Goal: Transaction & Acquisition: Purchase product/service

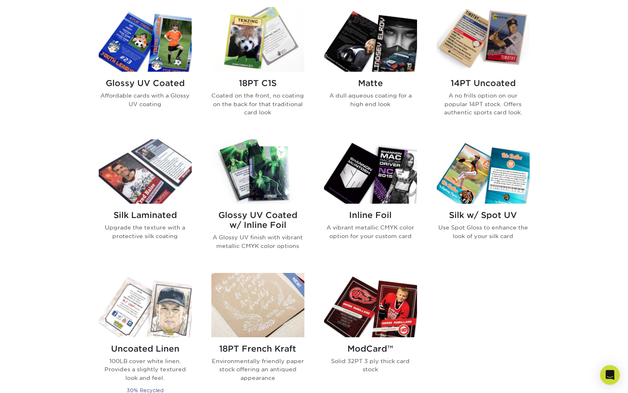
scroll to position [409, 0]
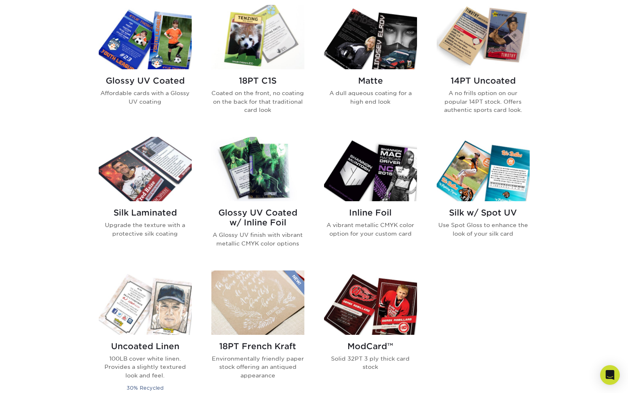
click at [242, 165] on img at bounding box center [257, 169] width 93 height 64
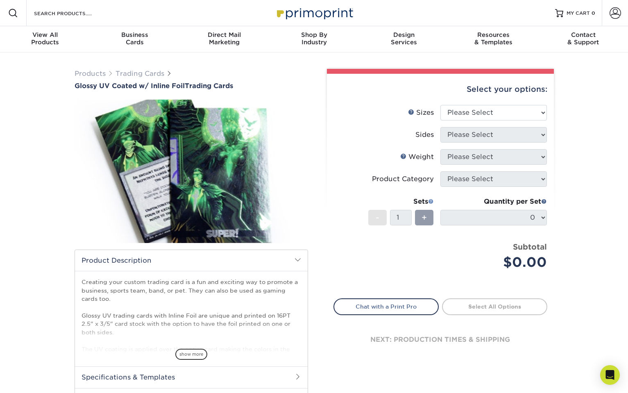
click at [432, 201] on span at bounding box center [431, 201] width 6 height 6
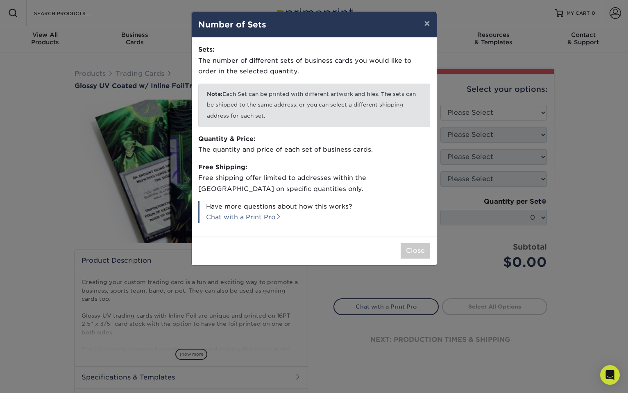
click at [20, 122] on div "× Number of Sets Sets: The number of different sets of business cards you would…" at bounding box center [314, 196] width 628 height 393
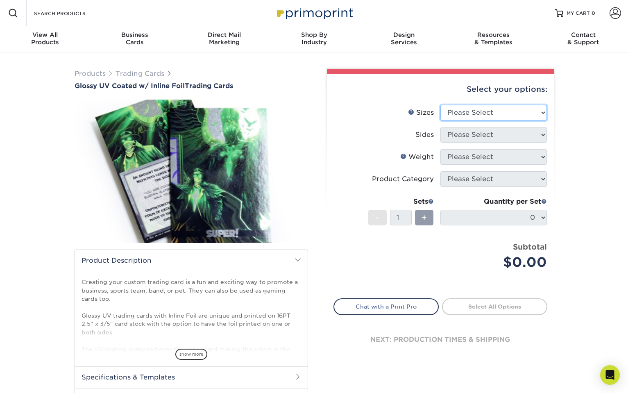
click at [483, 116] on select "Please Select 2.5" x 3.5"" at bounding box center [494, 113] width 107 height 16
select select "2.50x3.50"
click at [441, 105] on select "Please Select 2.5" x 3.5"" at bounding box center [494, 113] width 107 height 16
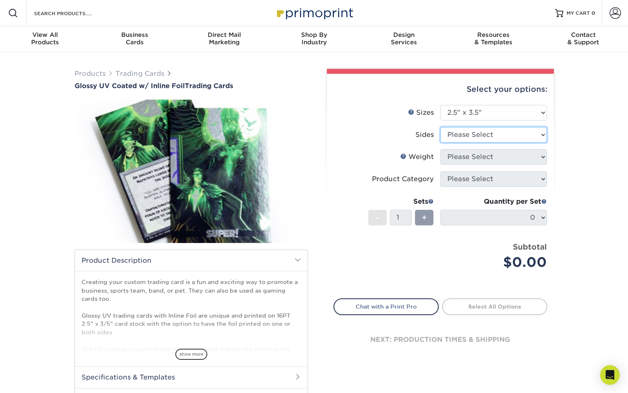
click at [481, 129] on select "Please Select Print Both Sides - Foil Back Only Print Both Sides - Foil Both Si…" at bounding box center [494, 135] width 107 height 16
select select "e9e9dfb3-fba1-4d60-972c-fd9ca5904d33"
click at [441, 127] on select "Please Select Print Both Sides - Foil Back Only Print Both Sides - Foil Both Si…" at bounding box center [494, 135] width 107 height 16
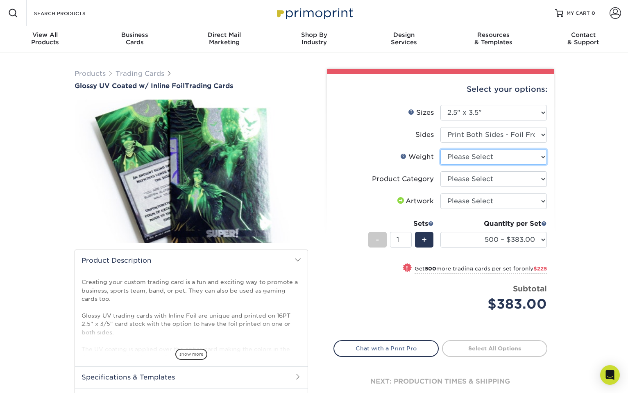
click at [474, 154] on select "Please Select 16PT" at bounding box center [494, 157] width 107 height 16
select select "16PT"
click at [441, 149] on select "Please Select 16PT" at bounding box center [494, 157] width 107 height 16
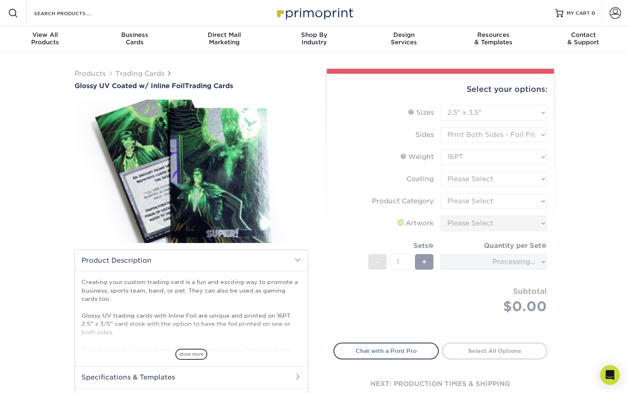
click at [471, 180] on form "Sizes Help Sizes Please Select 2.5" x 3.5" Sides Please Select 16PT - 1" at bounding box center [441, 219] width 214 height 228
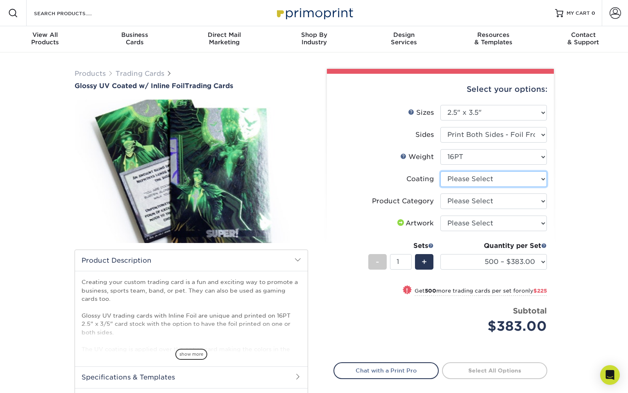
click at [473, 180] on select at bounding box center [494, 179] width 107 height 16
select select "ae367451-b2b8-45df-a344-0f05b6a12993"
click at [441, 171] on select at bounding box center [494, 179] width 107 height 16
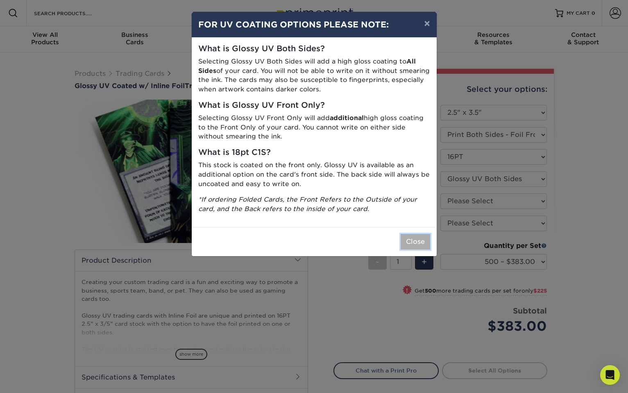
click at [410, 240] on button "Close" at bounding box center [416, 242] width 30 height 16
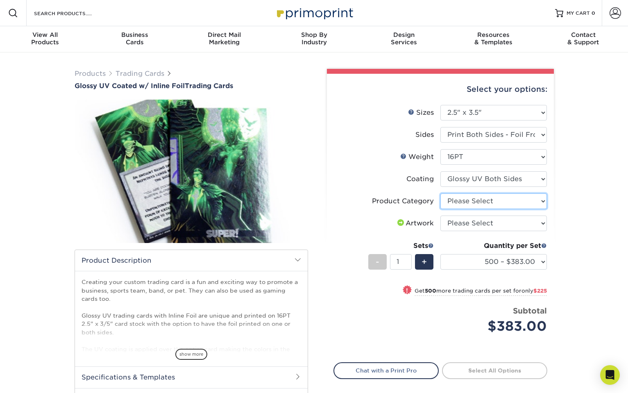
click at [462, 202] on select "Please Select Trading Cards" at bounding box center [494, 201] width 107 height 16
select select "c2f9bce9-36c2-409d-b101-c29d9d031e18"
click at [441, 193] on select "Please Select Trading Cards" at bounding box center [494, 201] width 107 height 16
click at [486, 218] on select "Please Select I will upload files I need a design - $100" at bounding box center [494, 224] width 107 height 16
select select "upload"
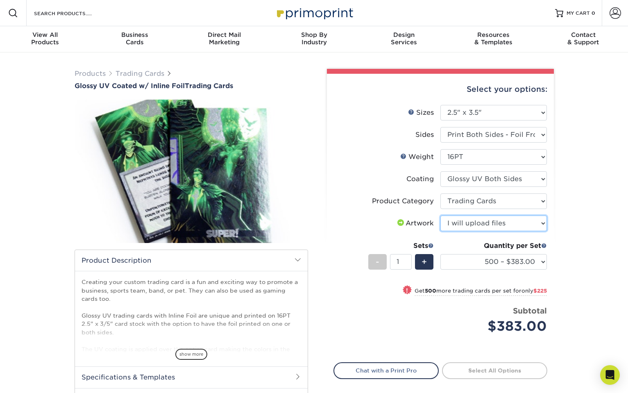
click at [441, 216] on select "Please Select I will upload files I need a design - $100" at bounding box center [494, 224] width 107 height 16
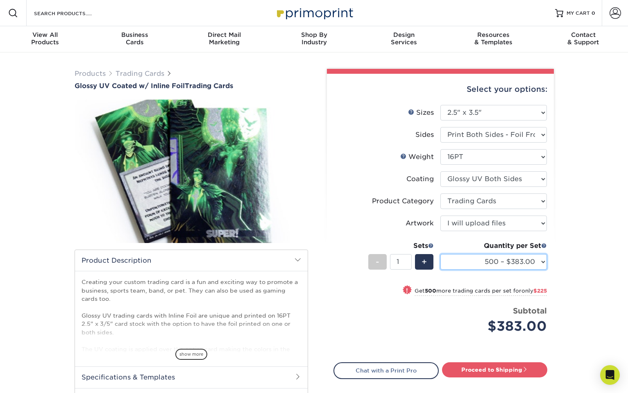
click at [501, 262] on select "500 – $383.00 1000 – $608.00 2500 – $883.00 5000 – $1252.00" at bounding box center [494, 262] width 107 height 16
click at [441, 254] on select "500 – $383.00 1000 – $608.00 2500 – $883.00 5000 – $1252.00" at bounding box center [494, 262] width 107 height 16
